Goal: Complete Application Form: Complete application form

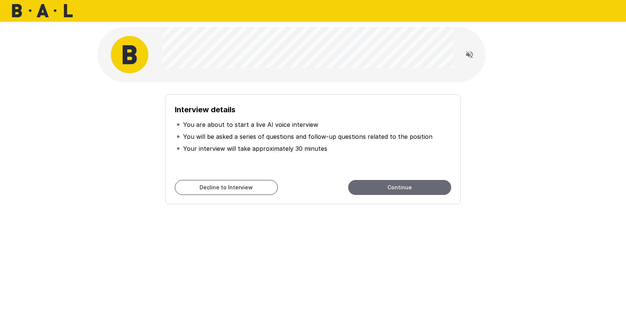
click at [400, 184] on button "Continue" at bounding box center [399, 187] width 103 height 15
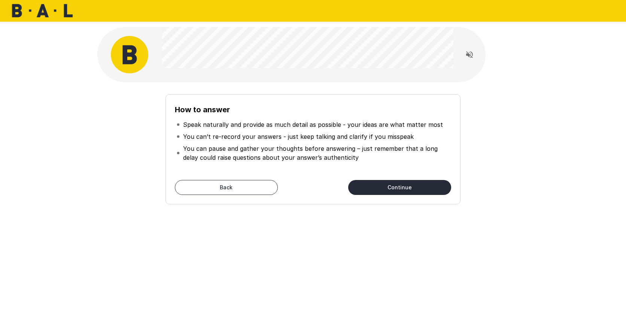
click at [400, 184] on button "Continue" at bounding box center [399, 187] width 103 height 15
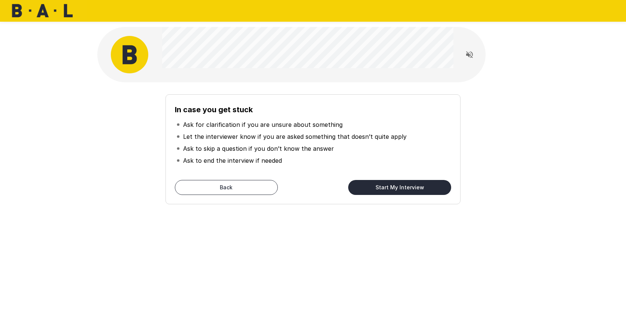
click at [400, 184] on button "Start My Interview" at bounding box center [399, 187] width 103 height 15
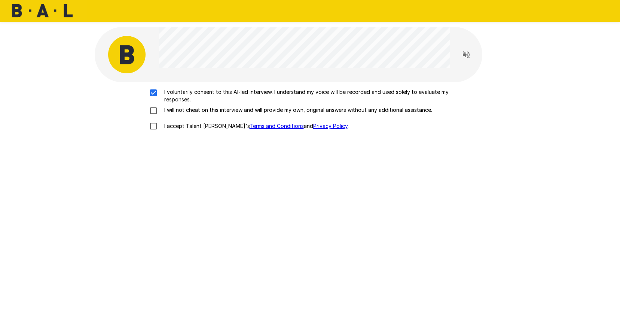
click at [153, 106] on div "I voluntarily consent to this AI-led interview. I understand my voice will be r…" at bounding box center [310, 111] width 425 height 46
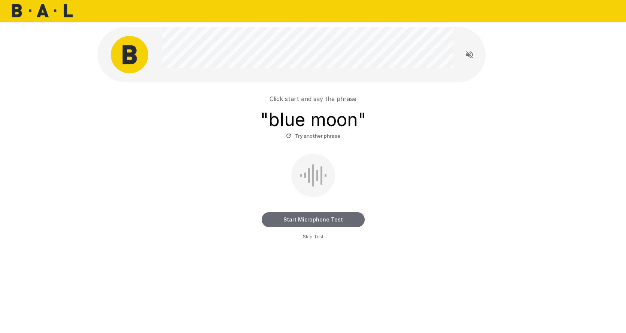
click at [339, 219] on button "Start Microphone Test" at bounding box center [313, 219] width 103 height 15
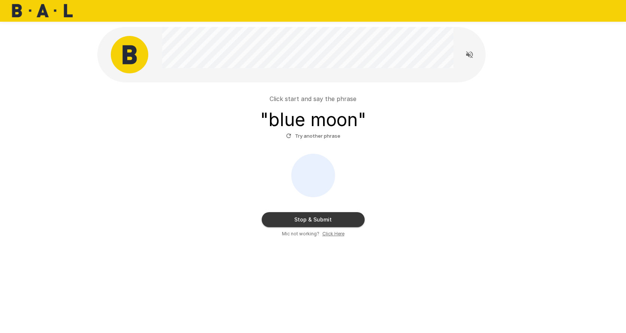
click at [339, 219] on button "Stop & Submit" at bounding box center [313, 219] width 103 height 15
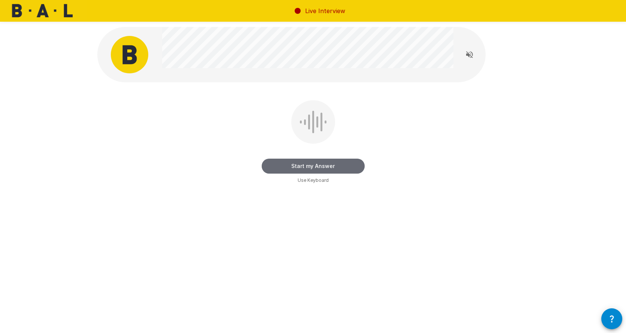
click at [343, 165] on button "Start my Answer" at bounding box center [313, 166] width 103 height 15
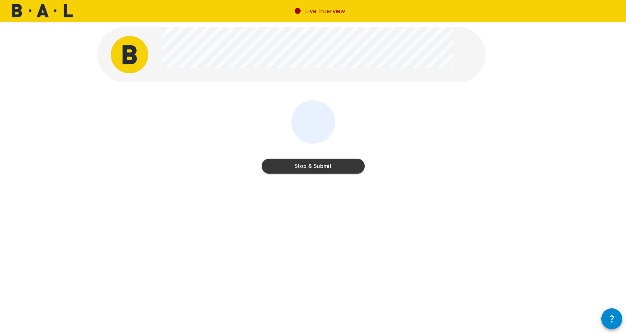
click at [343, 166] on button "Stop & Submit" at bounding box center [313, 166] width 103 height 15
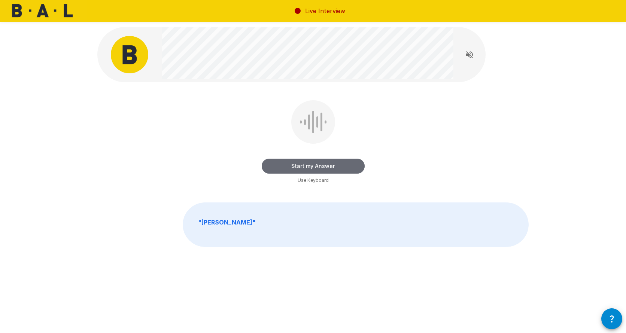
click at [339, 167] on button "Start my Answer" at bounding box center [313, 166] width 103 height 15
click at [325, 168] on button "Stop & Submit" at bounding box center [313, 166] width 103 height 15
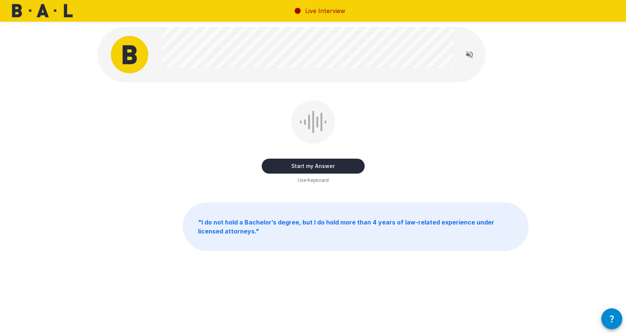
click at [319, 164] on button "Start my Answer" at bounding box center [313, 166] width 103 height 15
click at [319, 164] on button "Stop & Submit" at bounding box center [313, 166] width 103 height 15
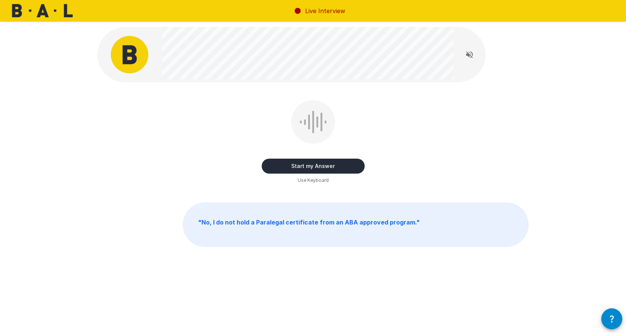
click at [328, 163] on button "Start my Answer" at bounding box center [313, 166] width 103 height 15
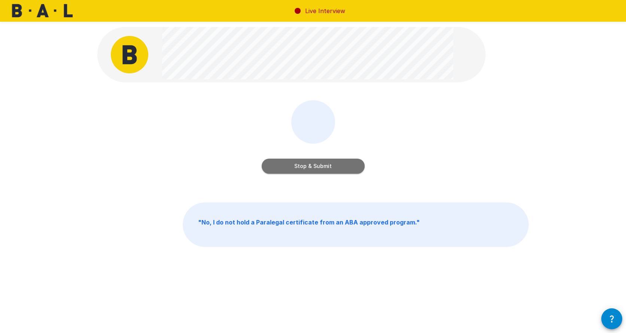
click at [328, 163] on button "Stop & Submit" at bounding box center [313, 166] width 103 height 15
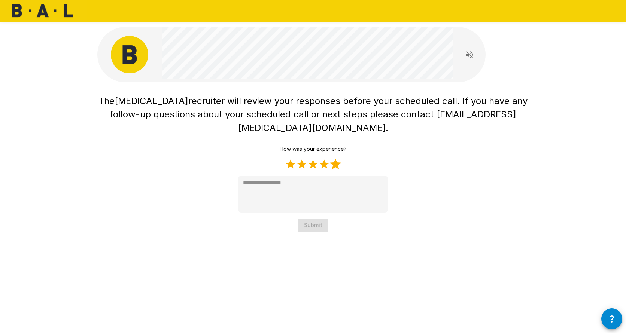
click at [337, 159] on label "5 Stars" at bounding box center [335, 164] width 11 height 11
type textarea "*"
click at [311, 219] on button "Submit" at bounding box center [313, 226] width 30 height 14
